Goal: Find specific page/section: Find specific page/section

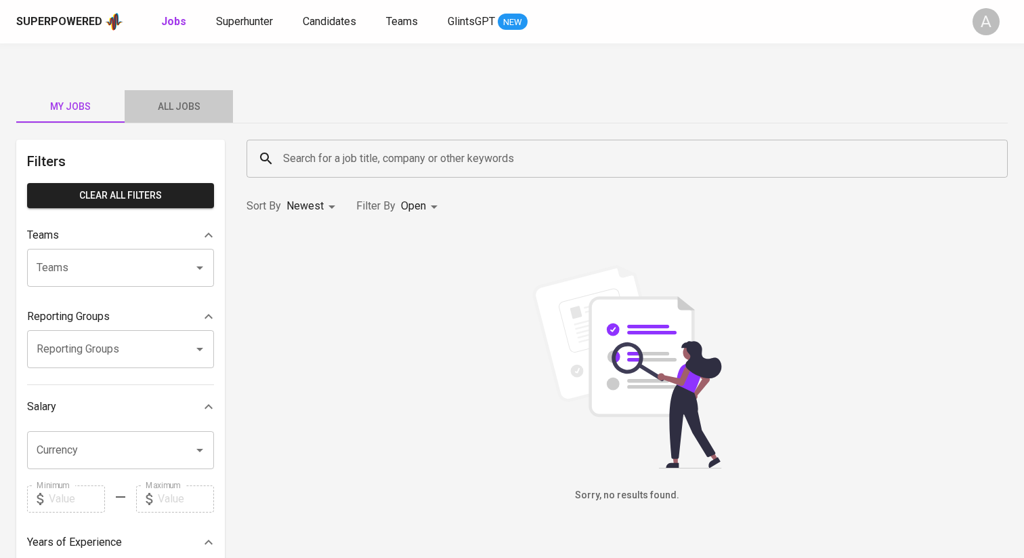
click at [180, 98] on span "All Jobs" at bounding box center [179, 106] width 92 height 17
